Goal: Task Accomplishment & Management: Manage account settings

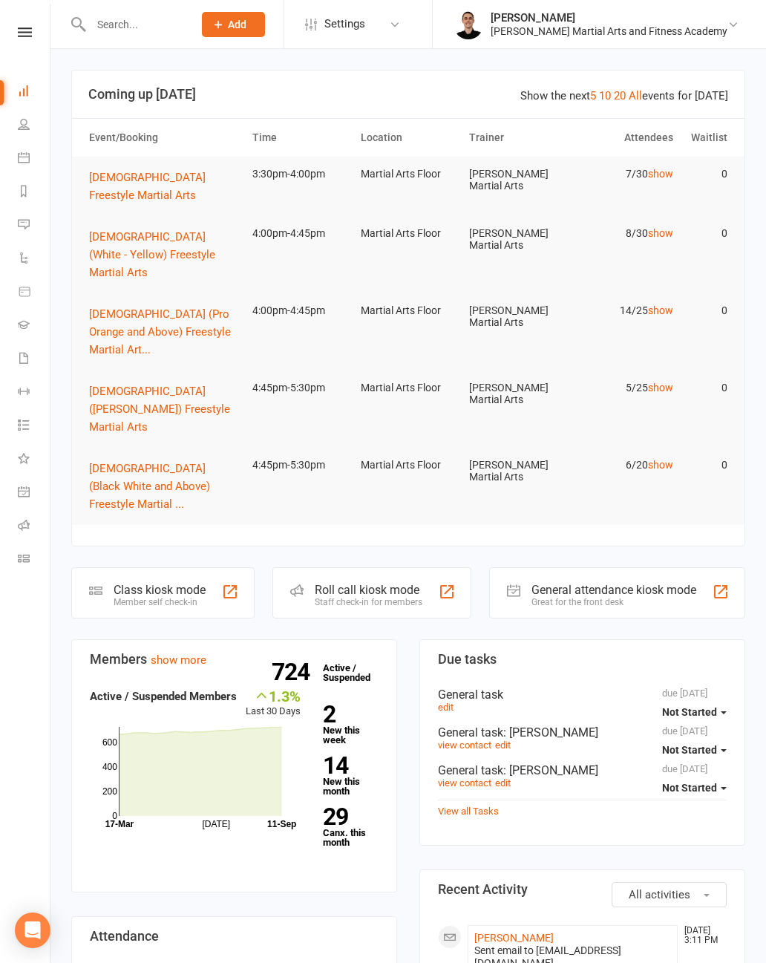
click at [733, 32] on link "[PERSON_NAME] [PERSON_NAME] Martial Arts and Fitness Academy" at bounding box center [598, 25] width 289 height 30
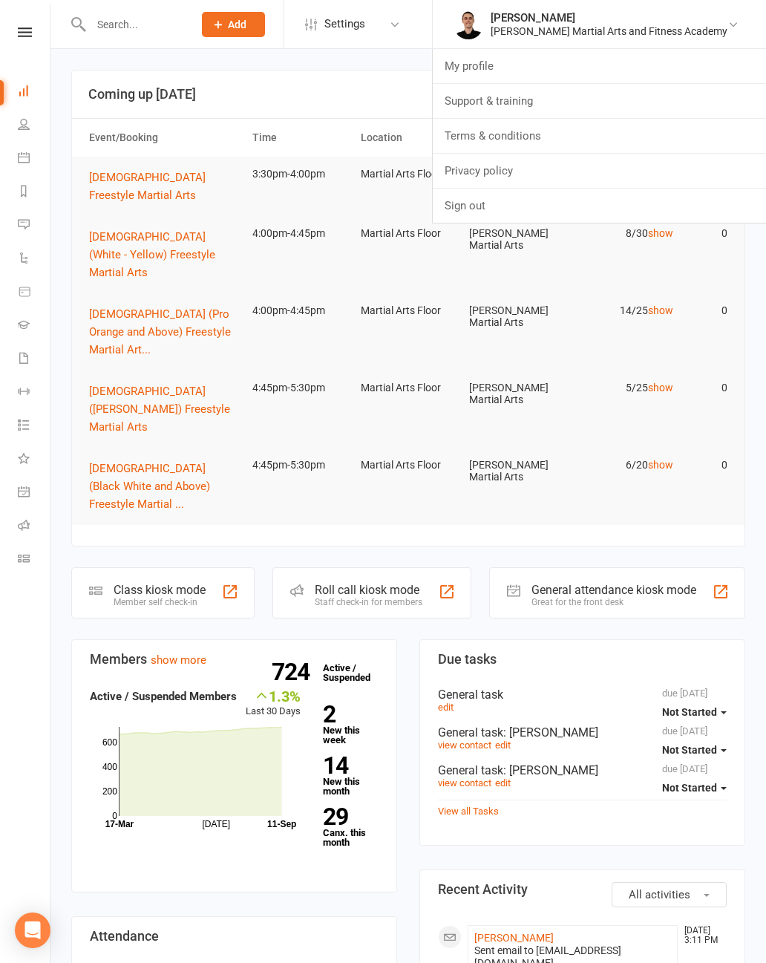
click at [545, 65] on link "My profile" at bounding box center [599, 66] width 333 height 34
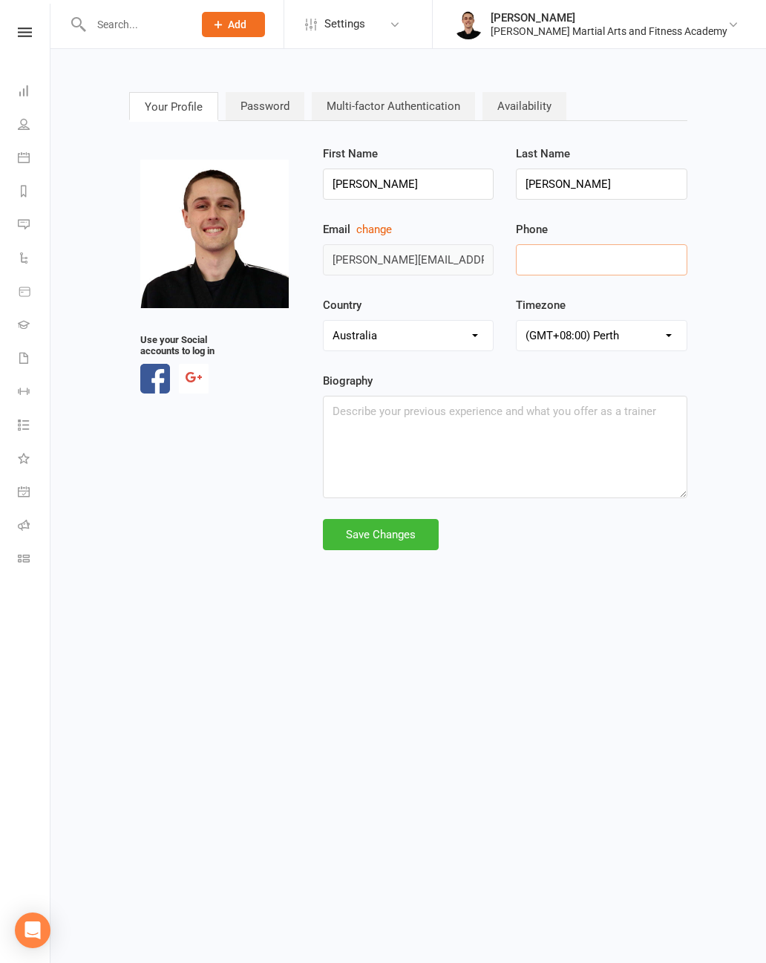
click at [593, 271] on input "tel" at bounding box center [601, 259] width 171 height 31
type input "0468961000"
click at [405, 528] on div "Save Changes" at bounding box center [381, 534] width 116 height 31
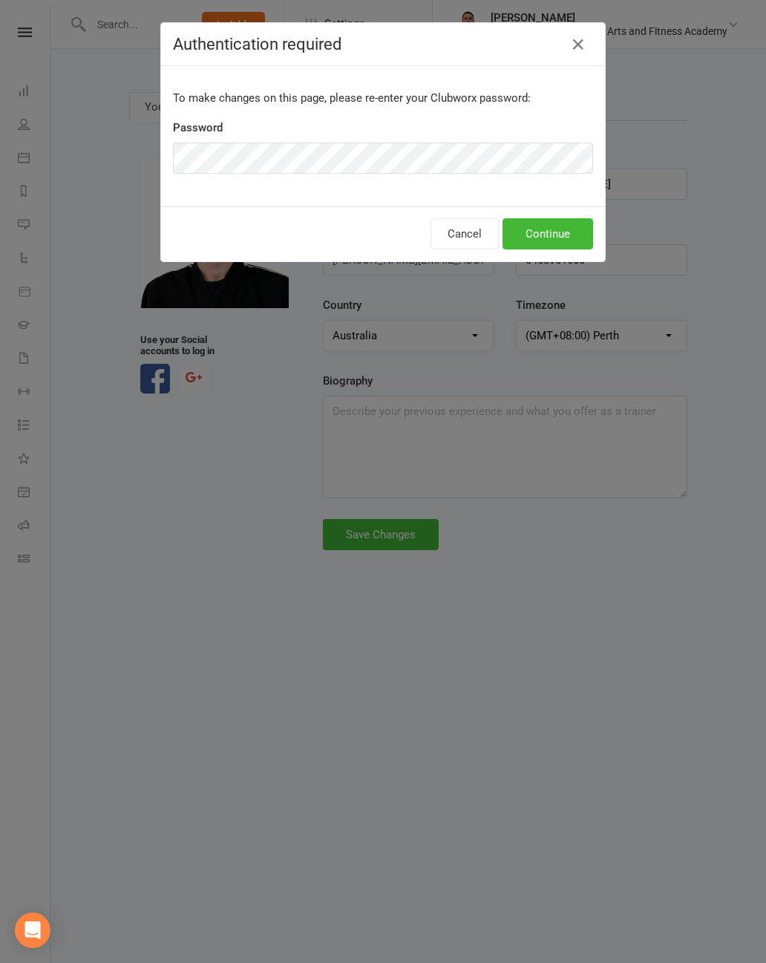
click at [568, 240] on button "Continue" at bounding box center [548, 233] width 91 height 31
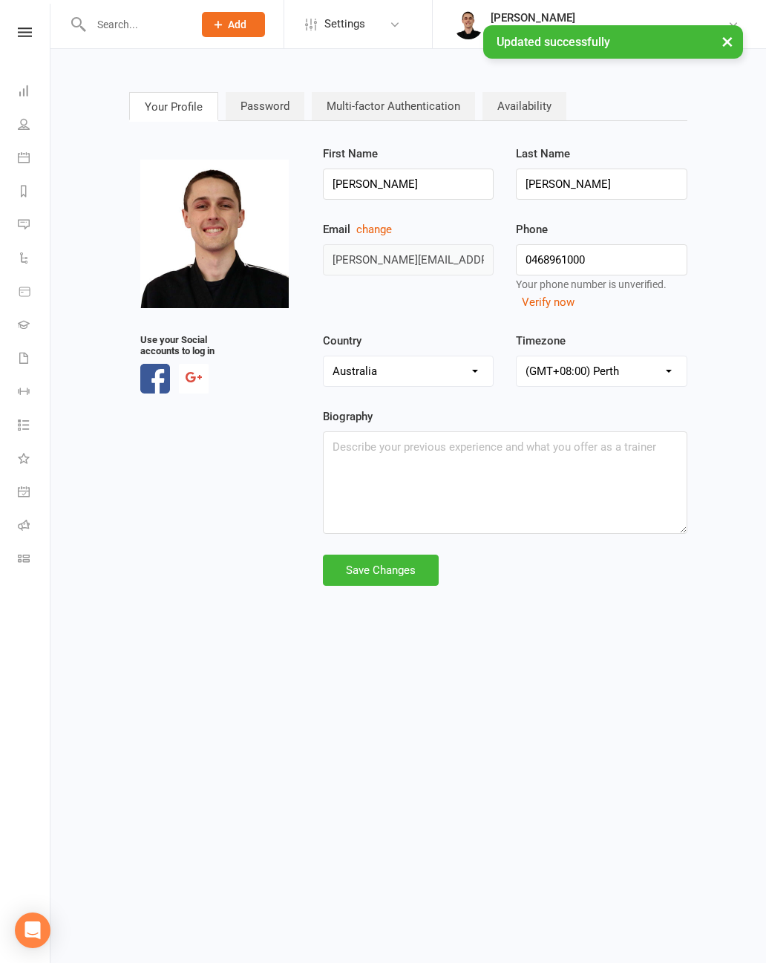
click at [565, 301] on button "Verify now" at bounding box center [548, 302] width 53 height 18
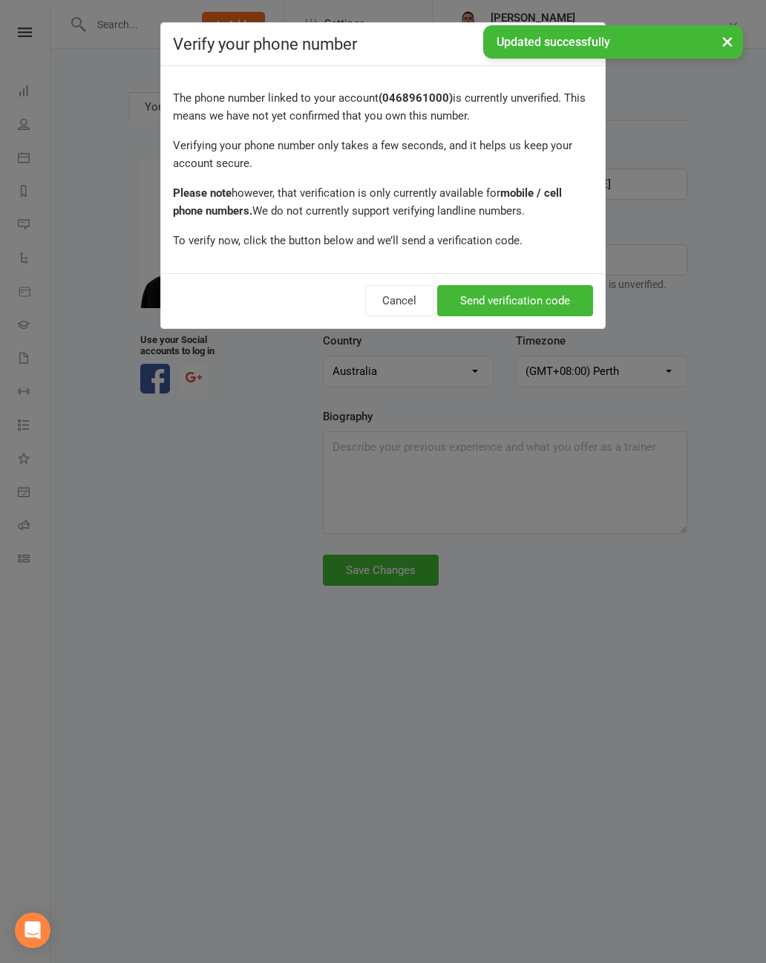
click at [549, 298] on button "Send verification code" at bounding box center [515, 300] width 156 height 31
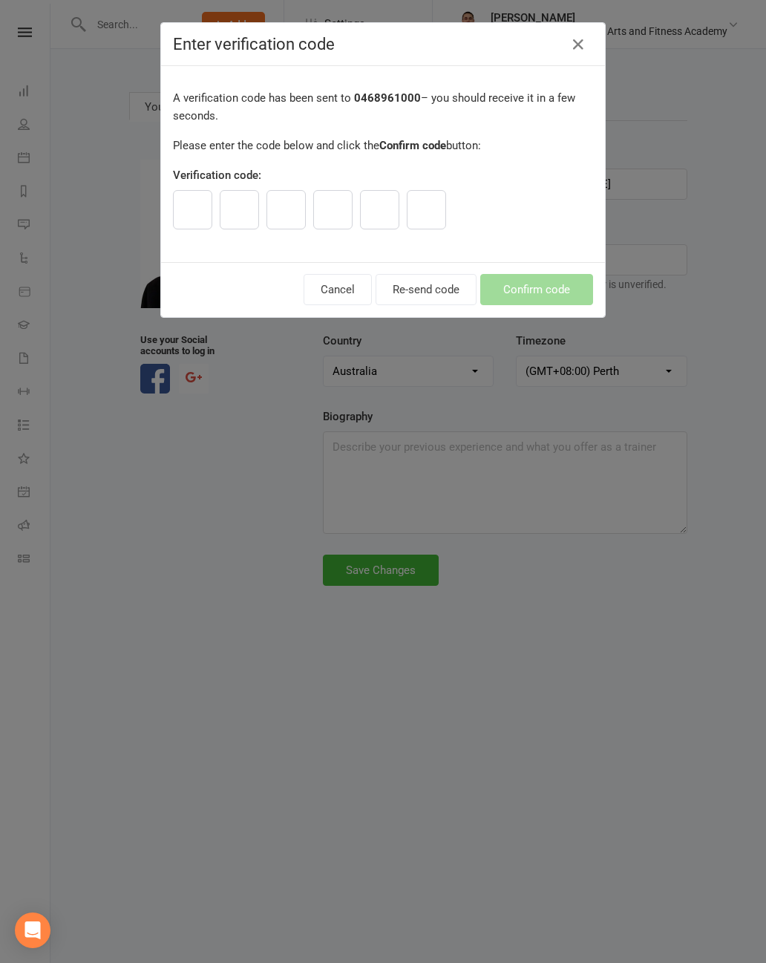
click at [174, 223] on input "text" at bounding box center [192, 209] width 39 height 39
click at [192, 216] on input "text" at bounding box center [192, 209] width 39 height 39
paste input "7"
type input "6"
type input "8"
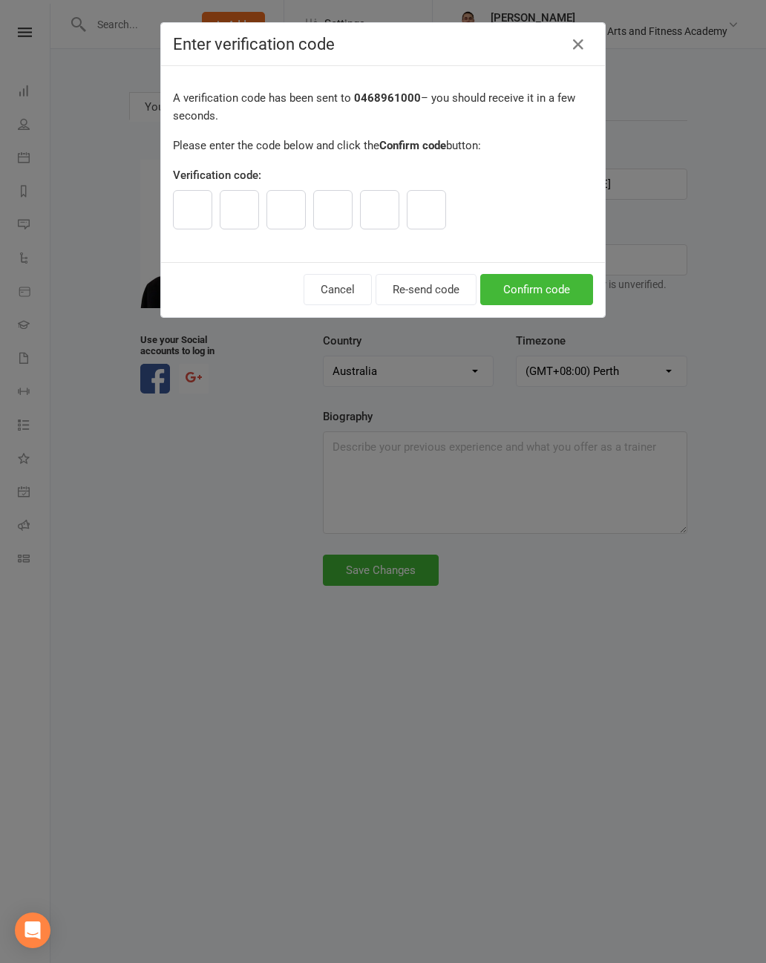
type input "7"
type input "6"
type input "2"
type input "7"
click at [537, 288] on button "Confirm code" at bounding box center [536, 289] width 113 height 31
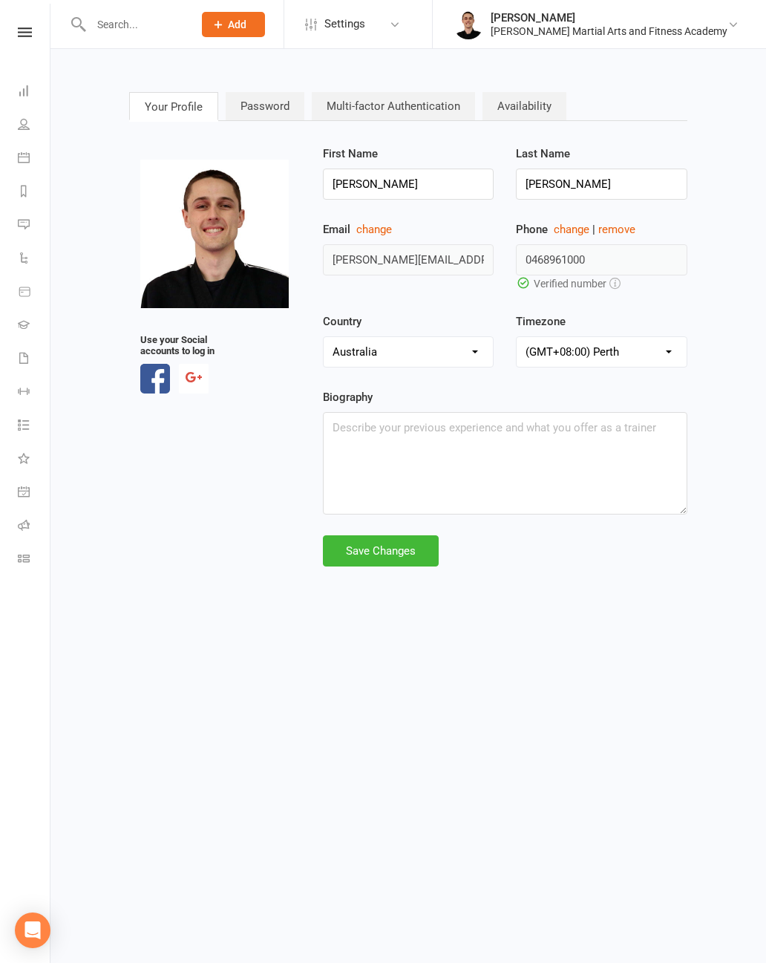
click at [28, 101] on link "Dashboard" at bounding box center [34, 92] width 33 height 33
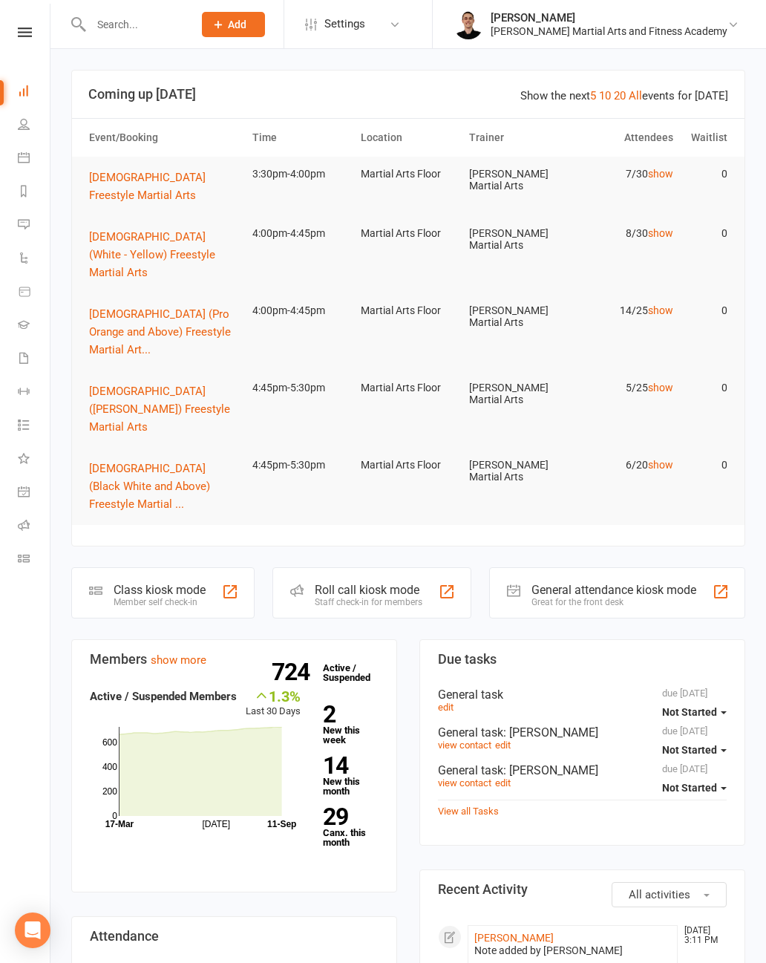
click at [29, 295] on icon at bounding box center [24, 291] width 13 height 13
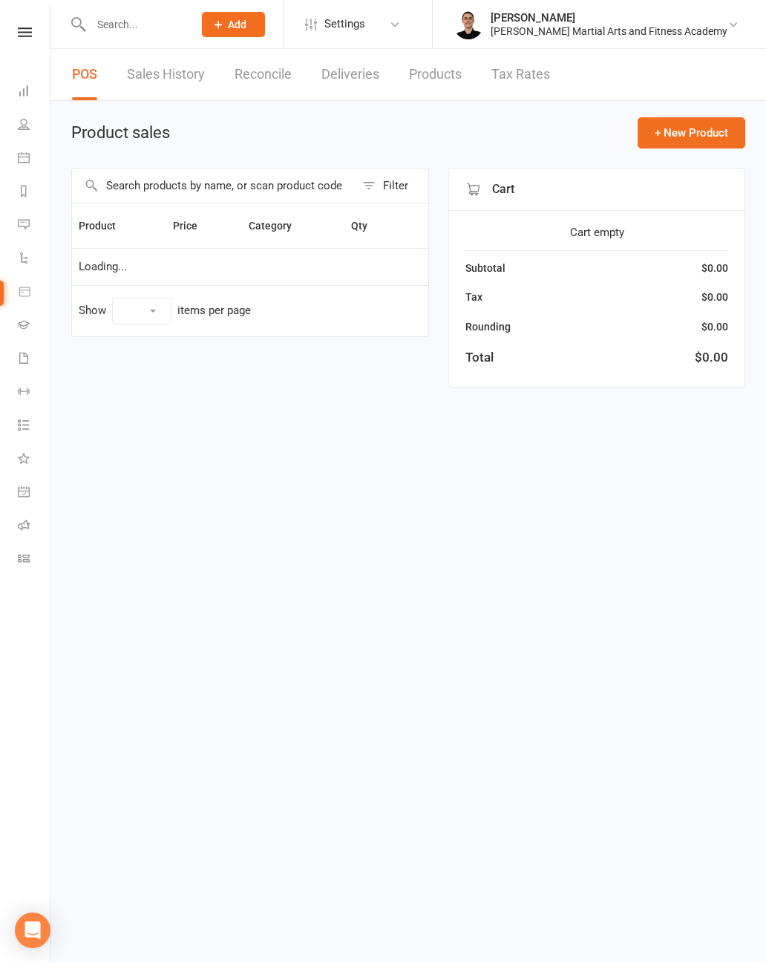
select select "100"
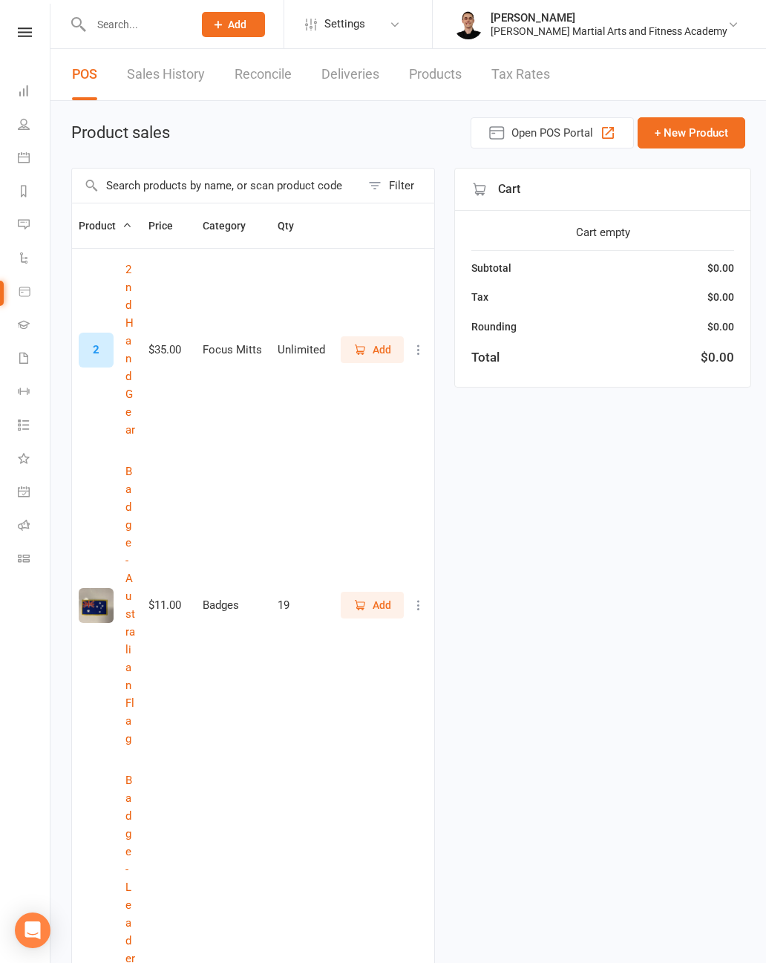
click at [434, 74] on link "Products" at bounding box center [435, 74] width 53 height 51
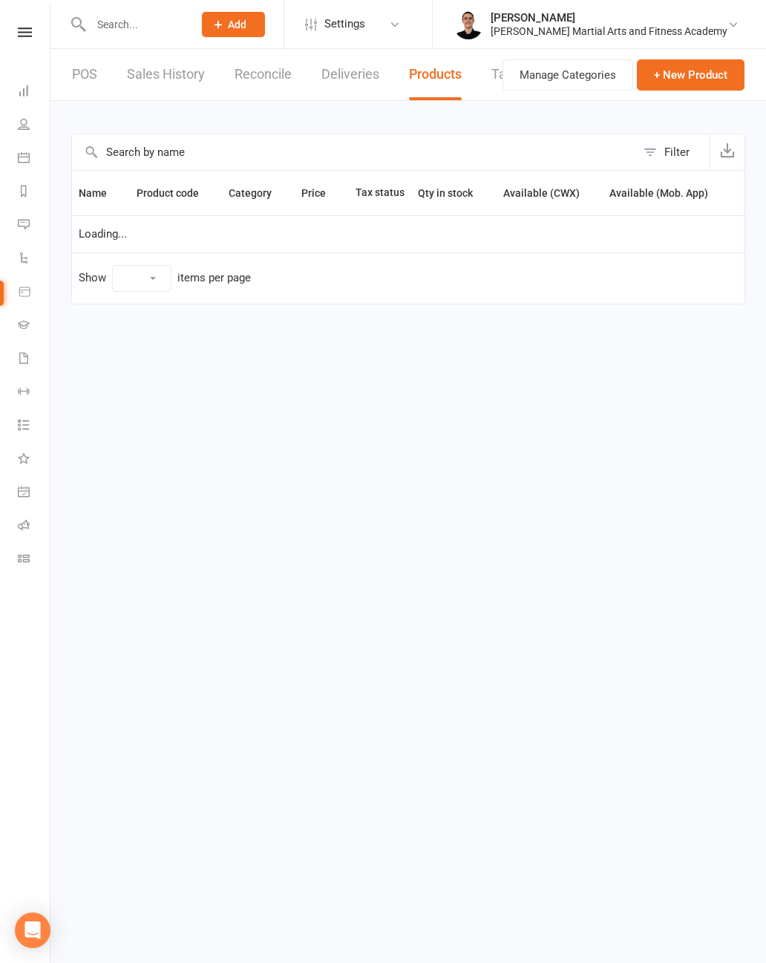
select select "100"
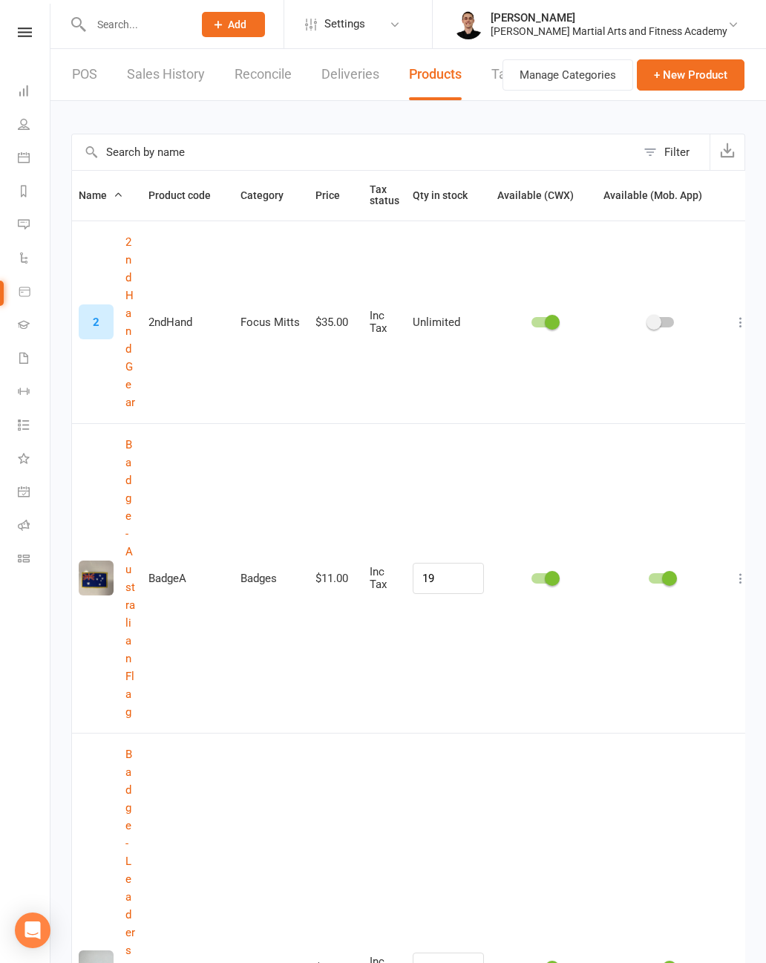
click at [425, 146] on input "text" at bounding box center [354, 152] width 564 height 36
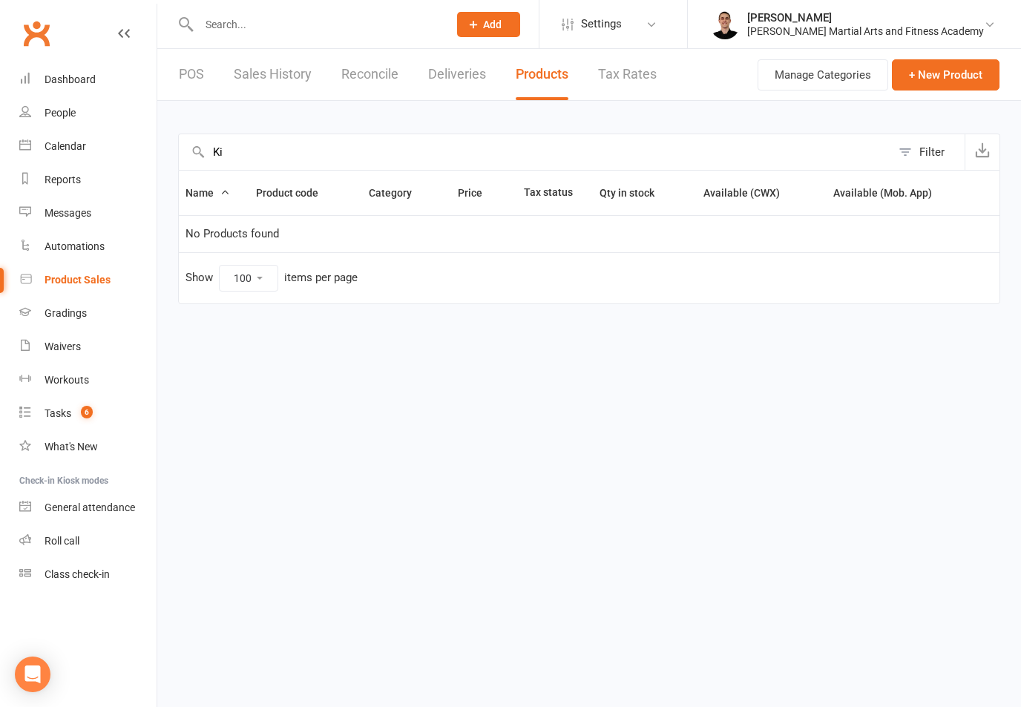
type input "K"
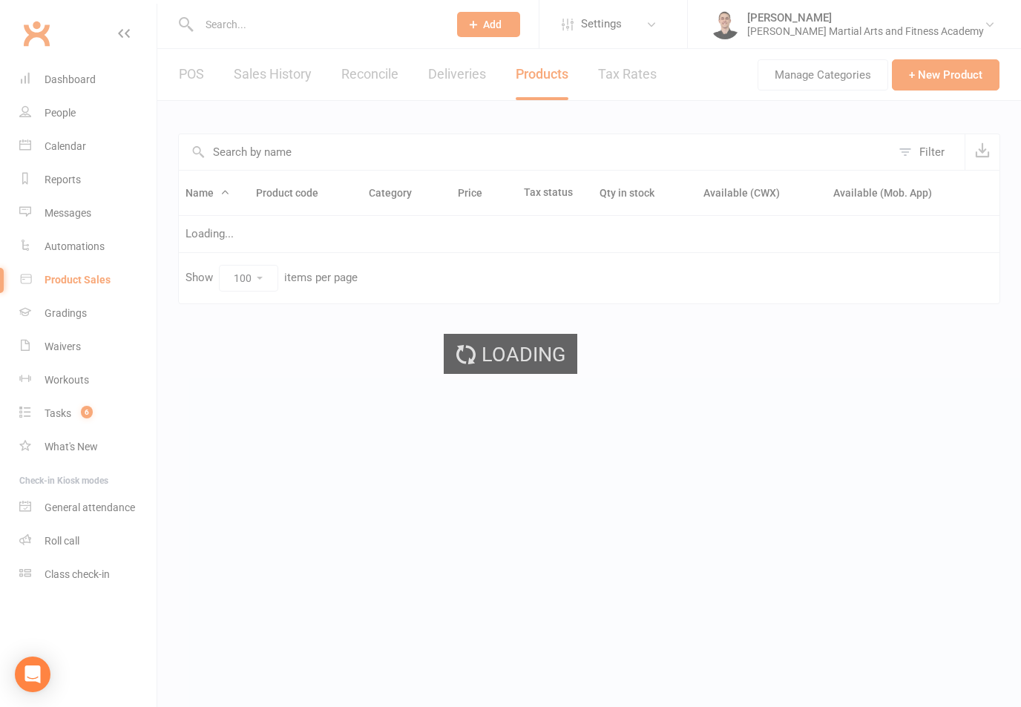
type input "8"
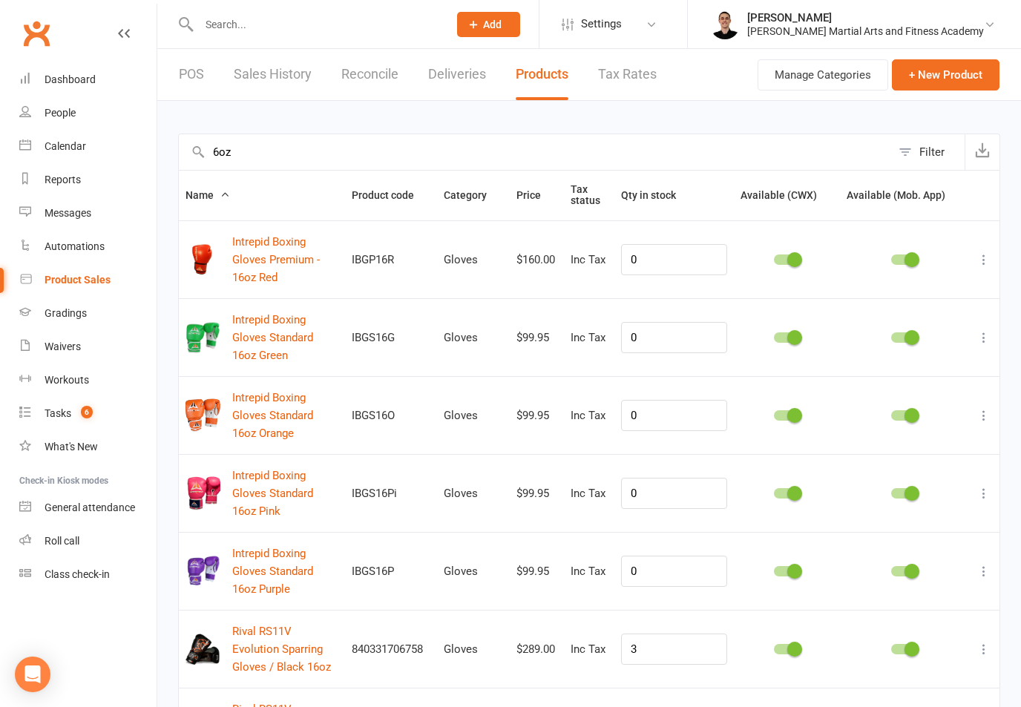
type input "6oz"
click at [765, 74] on button "+ New Product" at bounding box center [946, 74] width 108 height 31
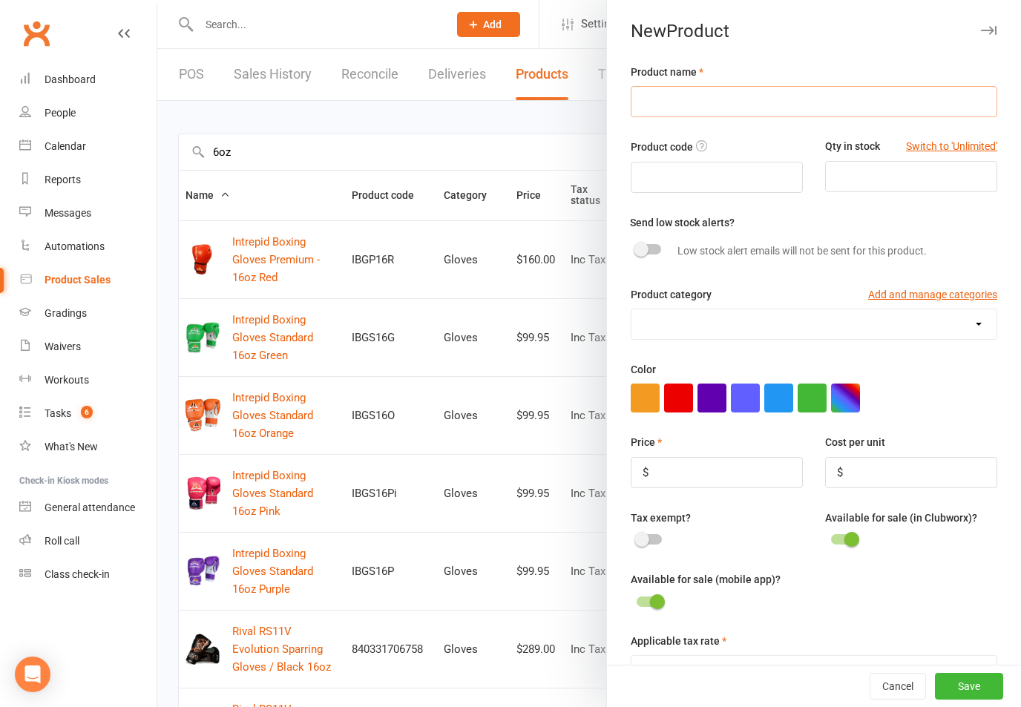
click at [710, 97] on input "text" at bounding box center [814, 101] width 367 height 31
type input "SMAI Boxing Gloves Kids - 6oz Black"
click at [765, 178] on input "number" at bounding box center [911, 176] width 172 height 31
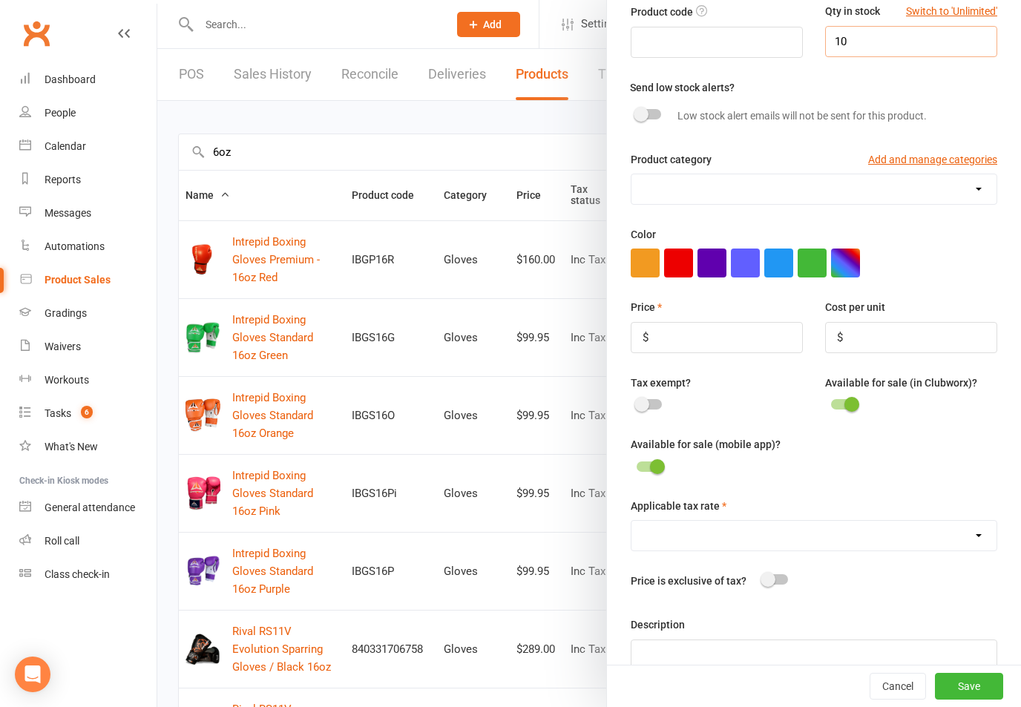
scroll to position [137, 0]
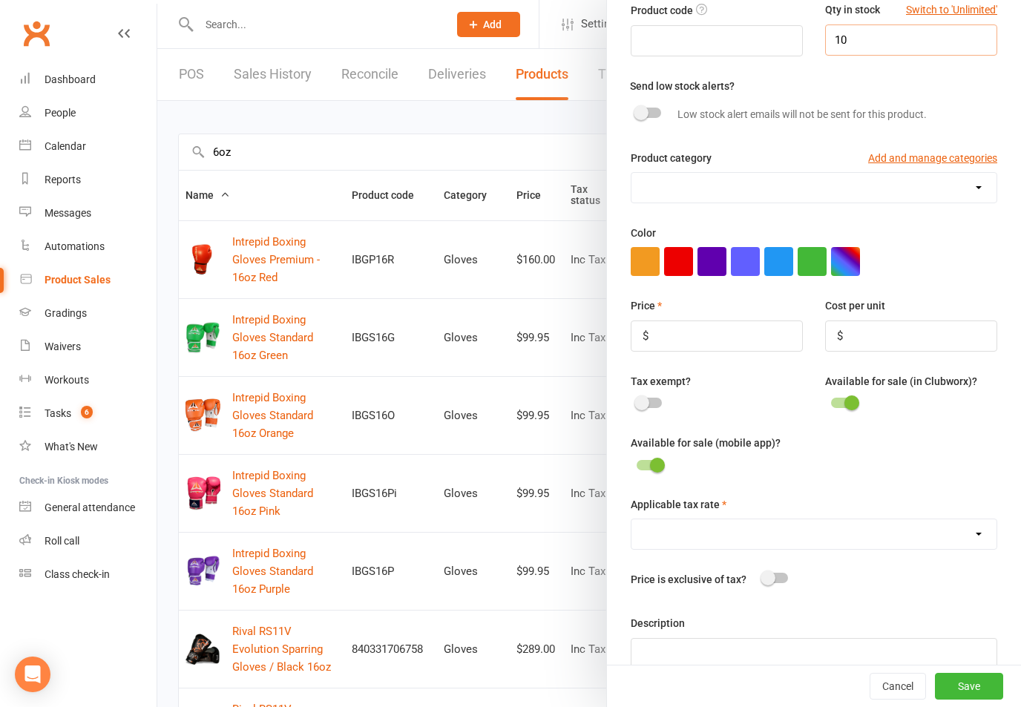
type input "10"
click at [765, 201] on select "Accessory Items Ankle Support Badges BJJ Belts Drinks Elbow Pad FMA Belts Focus…" at bounding box center [814, 188] width 365 height 30
select select "2918"
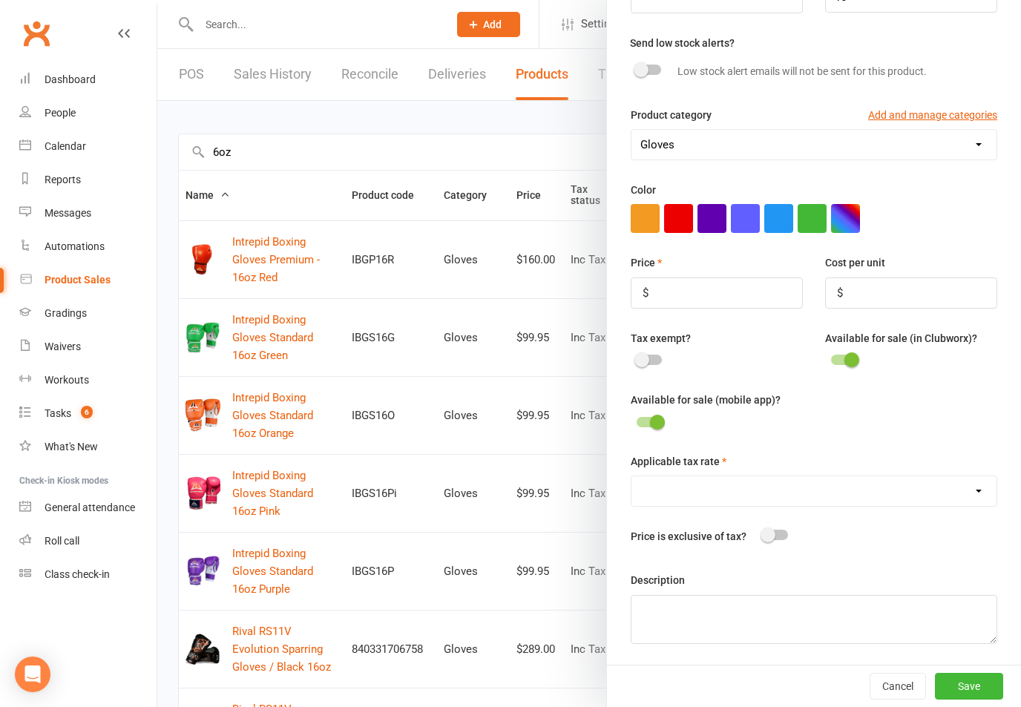
scroll to position [183, 0]
click at [765, 290] on input "number" at bounding box center [717, 293] width 172 height 31
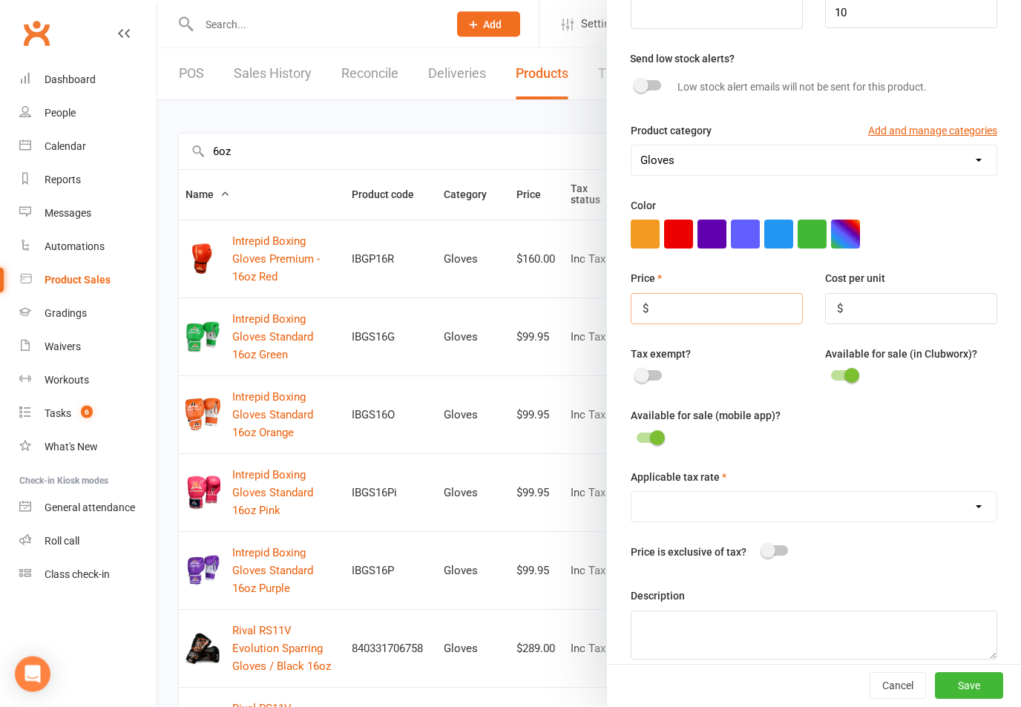
scroll to position [156, 0]
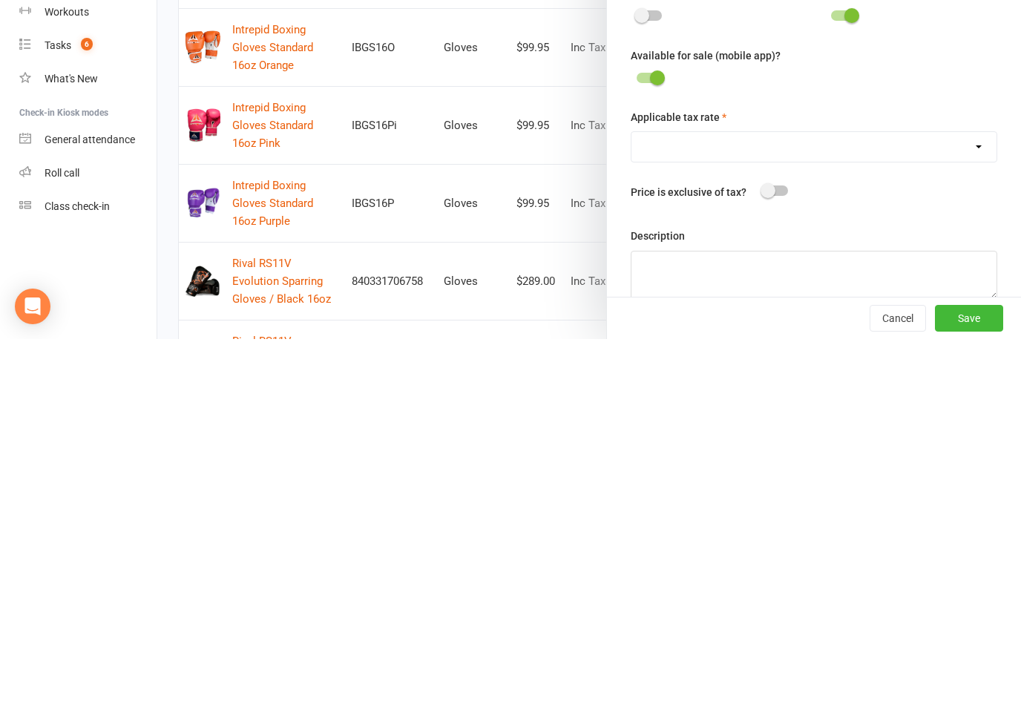
type input "69.95"
click at [765, 500] on select "GST (10.0%)" at bounding box center [814, 515] width 365 height 30
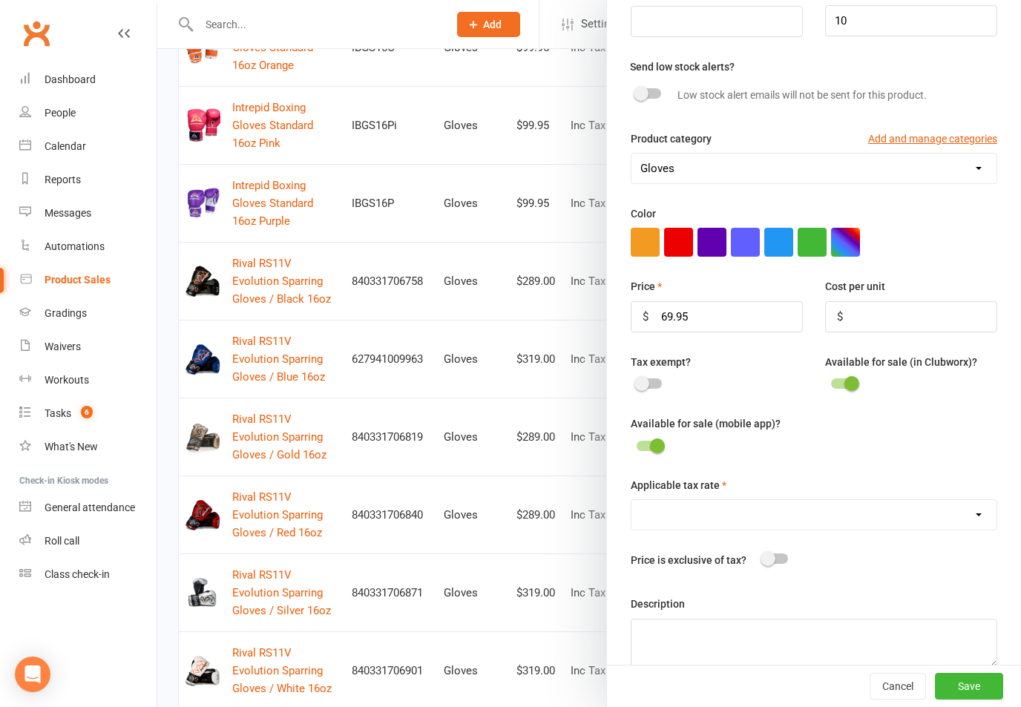
select select "1308"
click at [765, 700] on button "Save" at bounding box center [969, 686] width 68 height 27
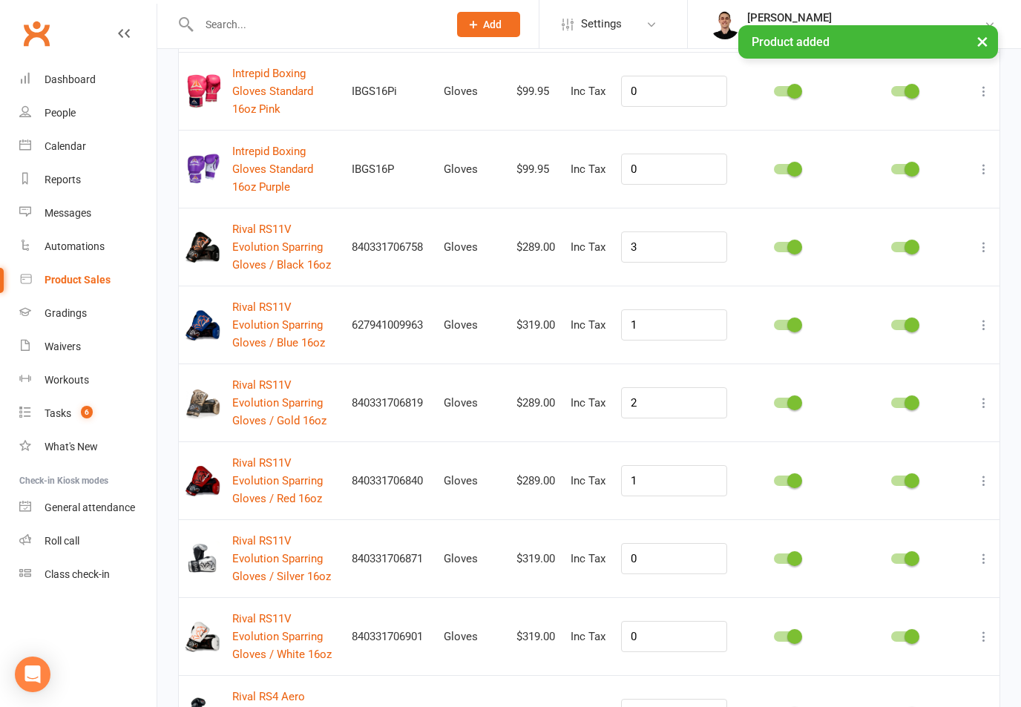
scroll to position [523, 0]
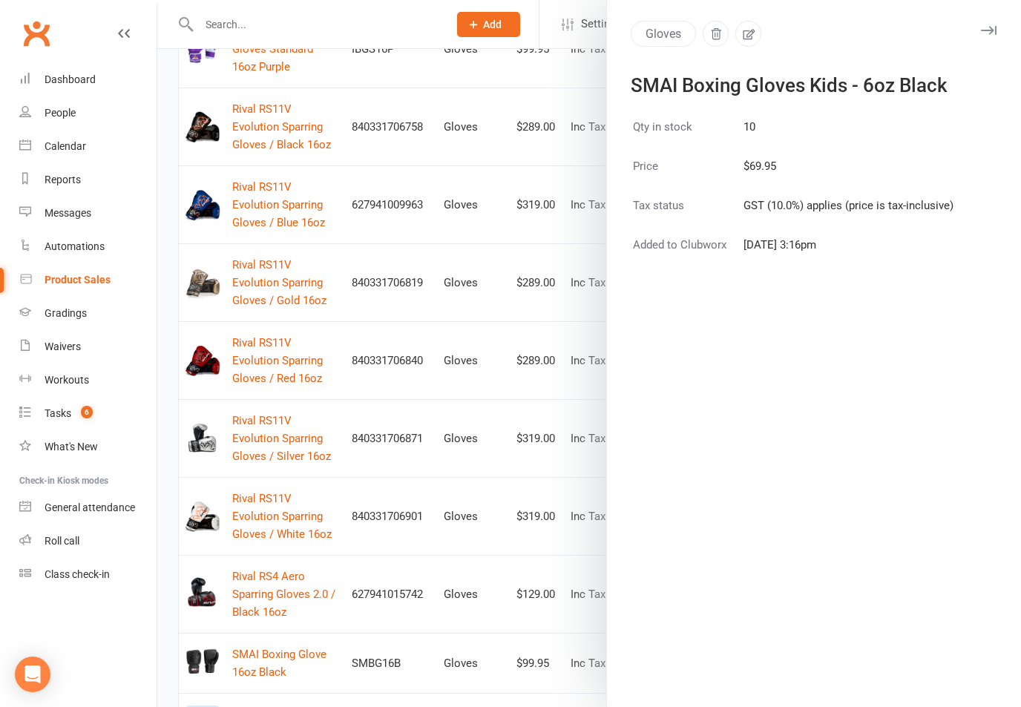
click at [454, 665] on div at bounding box center [589, 353] width 864 height 707
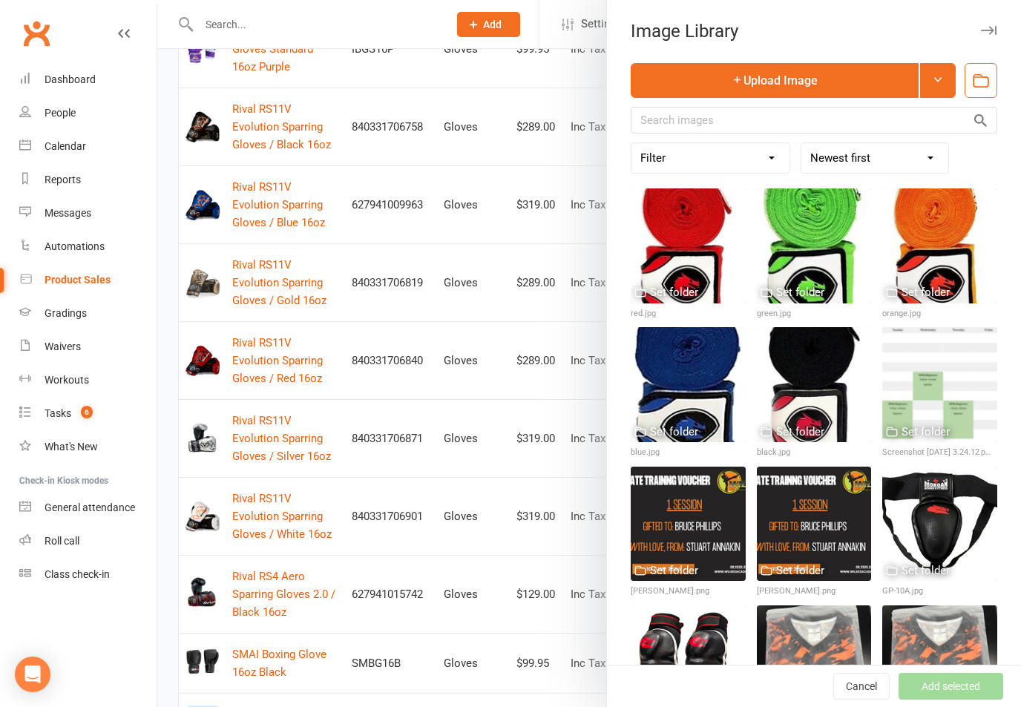
click at [765, 73] on button "Upload Image" at bounding box center [775, 80] width 288 height 35
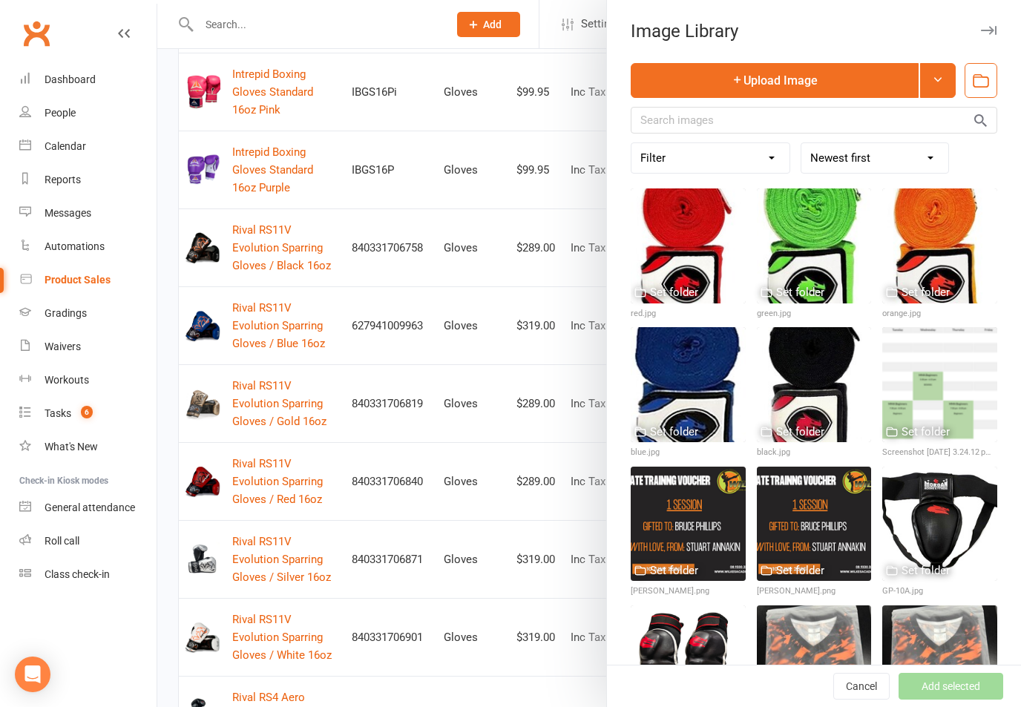
scroll to position [405, 0]
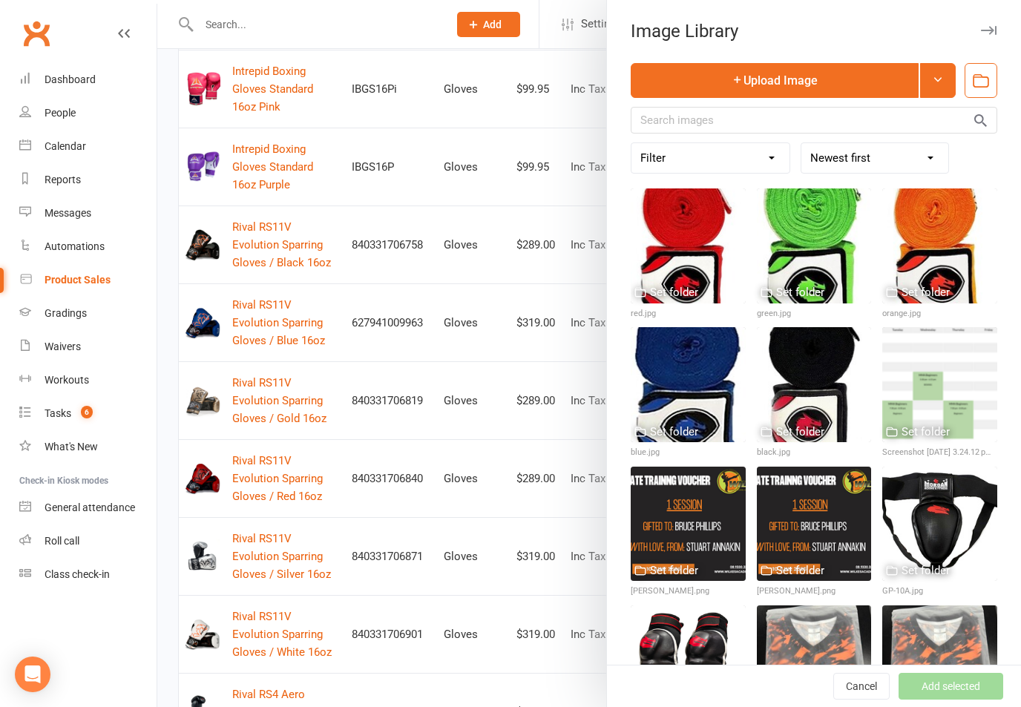
click at [765, 77] on button "Upload Image" at bounding box center [775, 80] width 288 height 35
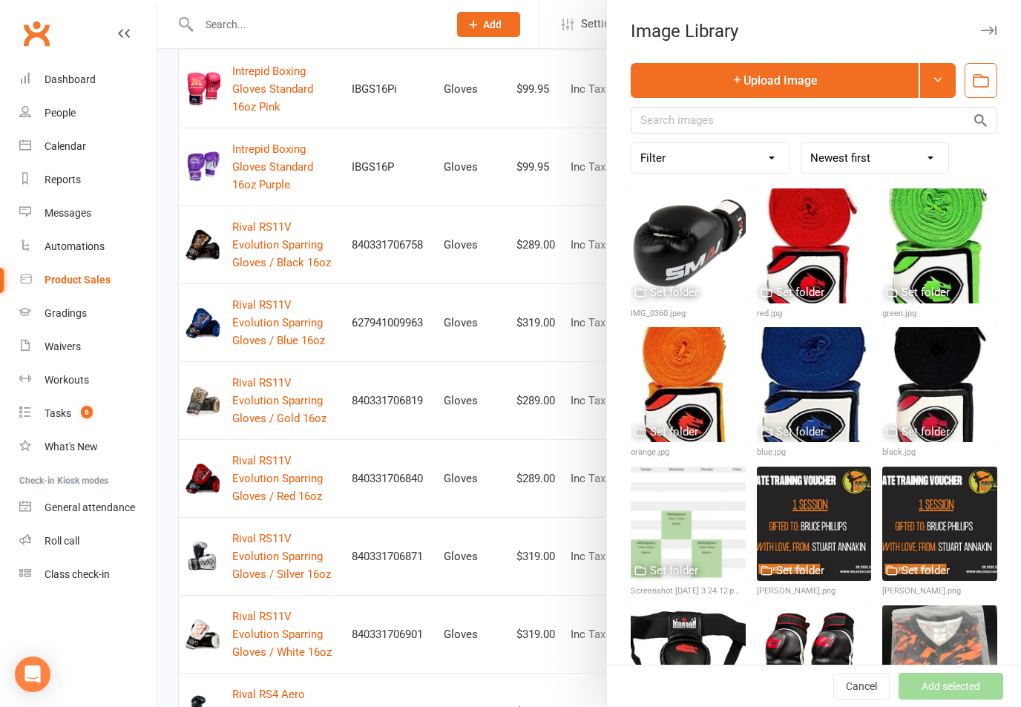
click at [681, 292] on div "Set folder" at bounding box center [674, 293] width 48 height 18
click at [711, 241] on div at bounding box center [688, 246] width 115 height 115
click at [765, 677] on button "Add selected" at bounding box center [951, 686] width 105 height 27
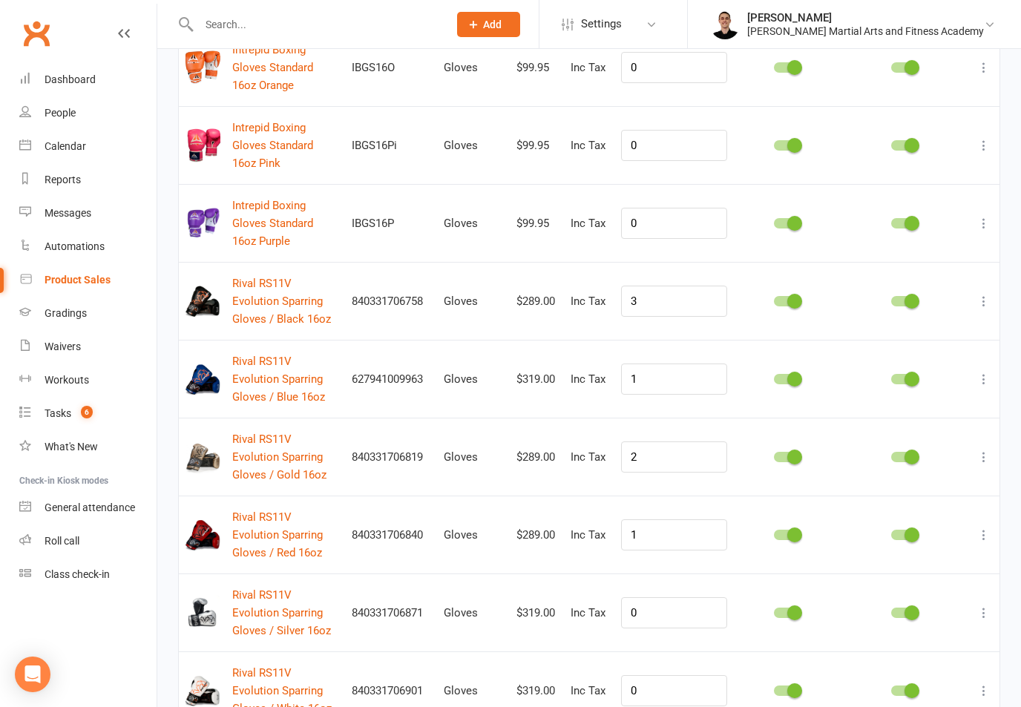
scroll to position [0, 0]
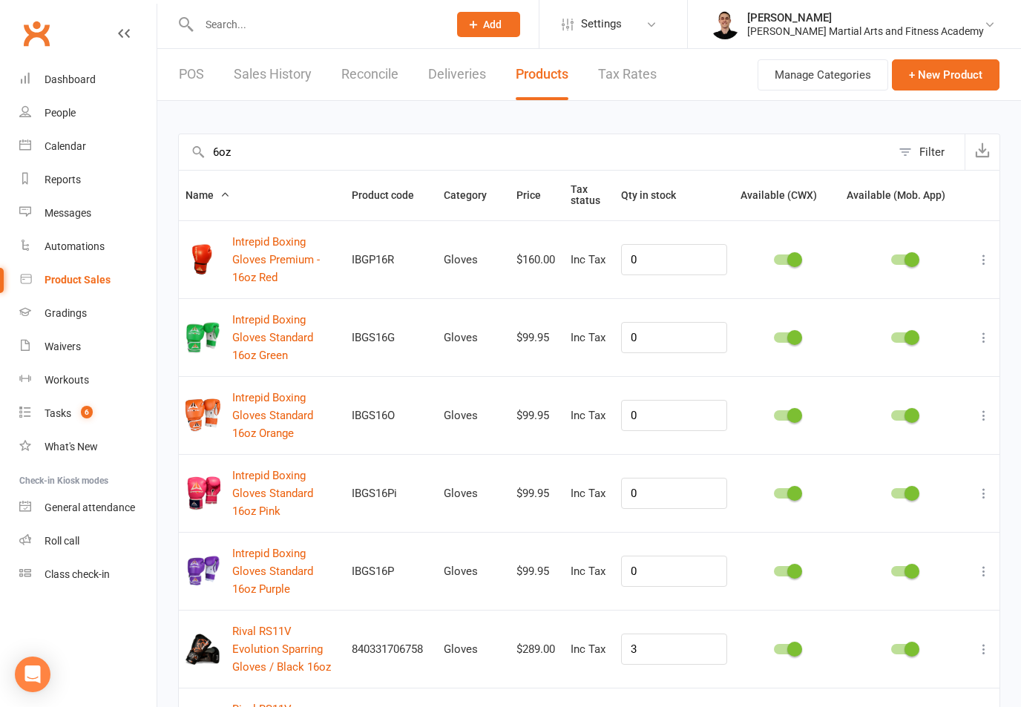
click at [62, 94] on link "Dashboard" at bounding box center [87, 79] width 137 height 33
